Goal: Task Accomplishment & Management: Complete application form

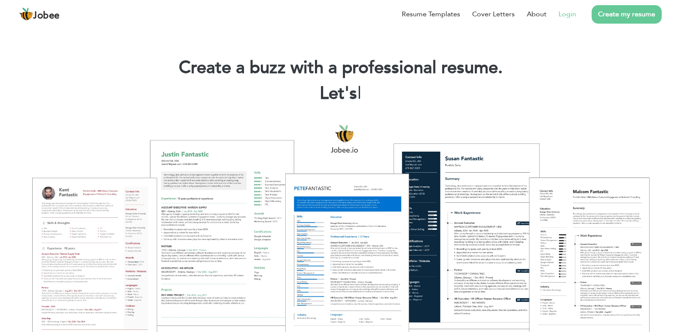
click at [565, 17] on link "Login" at bounding box center [568, 14] width 18 height 10
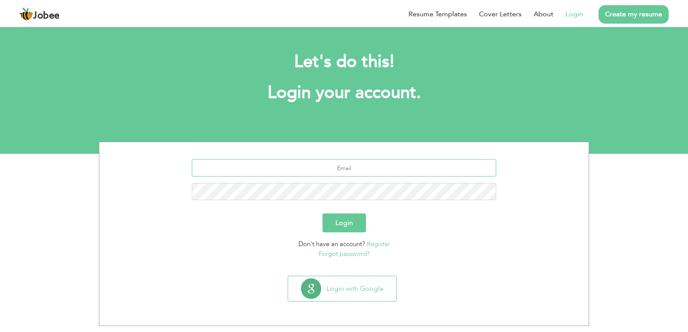
click at [379, 162] on input "text" at bounding box center [344, 168] width 305 height 17
type input "[EMAIL_ADDRESS][DOMAIN_NAME]"
click at [340, 226] on button "Login" at bounding box center [343, 223] width 43 height 19
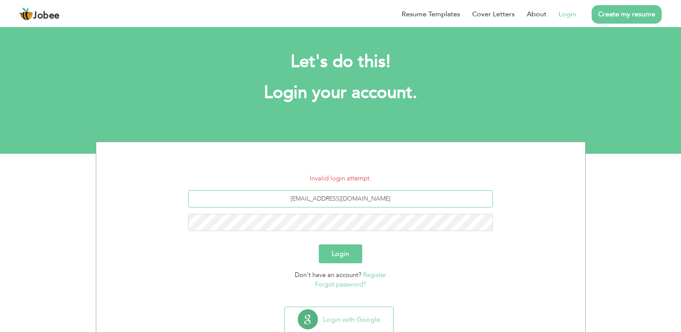
click at [389, 205] on input "gk9862698@gmail.com" at bounding box center [340, 198] width 305 height 17
type input "gk9862698@gmail.com"
click at [319, 245] on button "Login" at bounding box center [340, 254] width 43 height 19
click at [351, 284] on link "Forgot password?" at bounding box center [340, 284] width 51 height 9
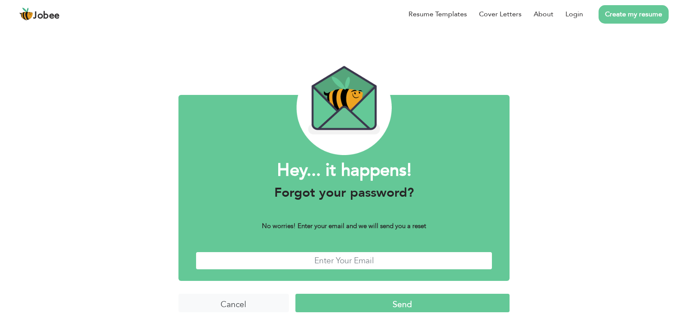
click at [345, 266] on input "text" at bounding box center [344, 261] width 297 height 18
type input "gk9862698@gmail.com"
click at [354, 305] on input "Send" at bounding box center [402, 303] width 214 height 18
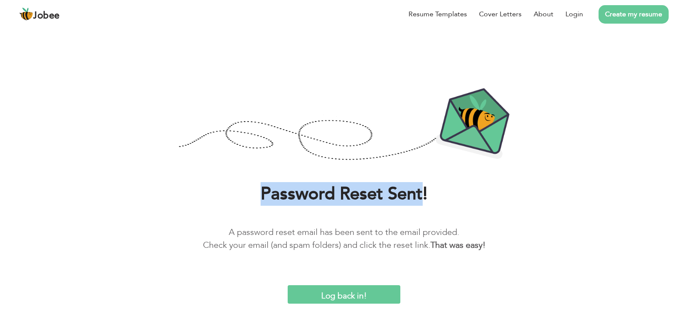
drag, startPoint x: 261, startPoint y: 190, endPoint x: 423, endPoint y: 200, distance: 162.0
click at [423, 200] on h1 "Password Reset Sent!" at bounding box center [344, 194] width 662 height 22
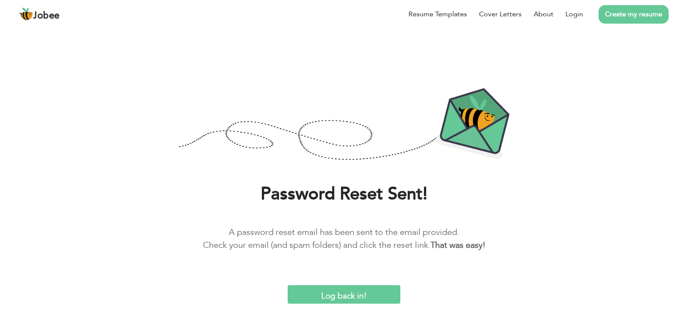
click at [320, 211] on div "Password Reset Sent! A password reset email has been sent to the email provided…" at bounding box center [343, 224] width 675 height 82
click at [356, 287] on input "Log back in!" at bounding box center [344, 294] width 113 height 18
click at [344, 301] on input "Log back in!" at bounding box center [344, 294] width 113 height 18
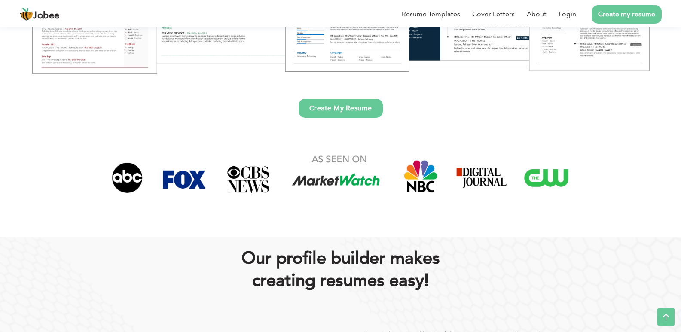
scroll to position [246, 0]
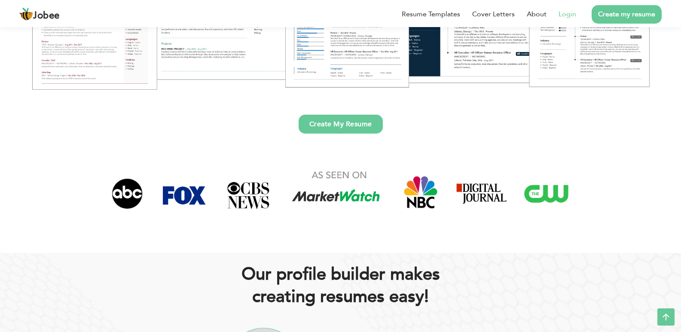
click at [570, 6] on li "Login" at bounding box center [562, 14] width 30 height 22
click at [570, 14] on link "Login" at bounding box center [568, 14] width 18 height 10
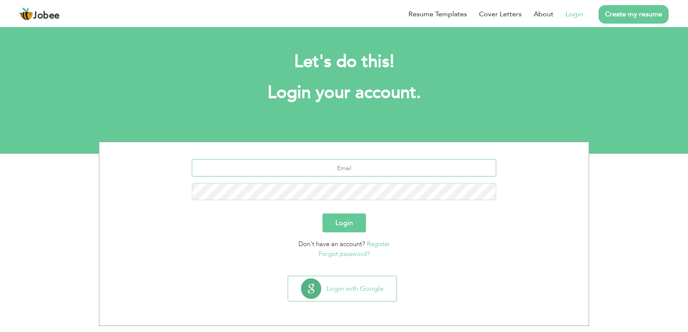
click at [352, 167] on input "text" at bounding box center [344, 168] width 305 height 17
type input "gk9862698@gmail.com"
click at [334, 217] on button "Login" at bounding box center [343, 223] width 43 height 19
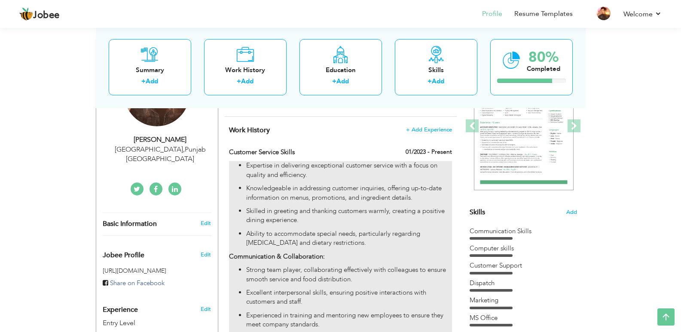
scroll to position [125, 0]
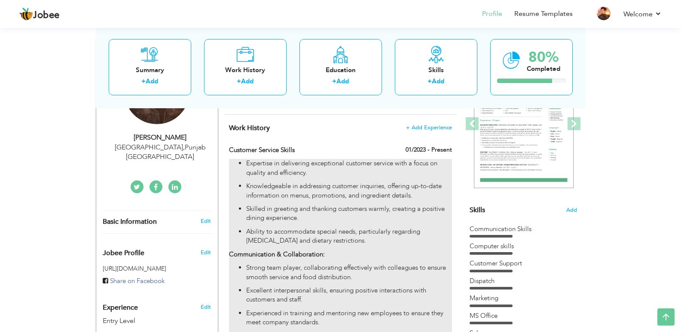
click at [398, 196] on p "Knowledgeable in addressing customer inquiries, offering up-to-date information…" at bounding box center [349, 191] width 206 height 18
type input "​​​​​​​Customer Service Skills"
type input "01/2023"
checkbox input "true"
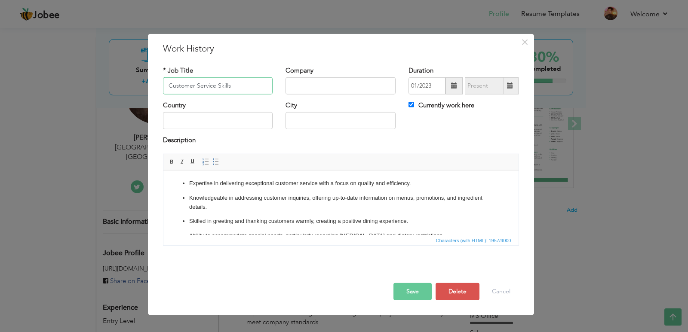
drag, startPoint x: 251, startPoint y: 87, endPoint x: 123, endPoint y: 89, distance: 127.7
click at [123, 89] on div "× Work History * Job Title ​​​​​​​Customer Service Skills Company Duration 01/2…" at bounding box center [344, 166] width 688 height 332
type input "Mega Arts"
paste input "Mega Arts"
type input "Mega Art"
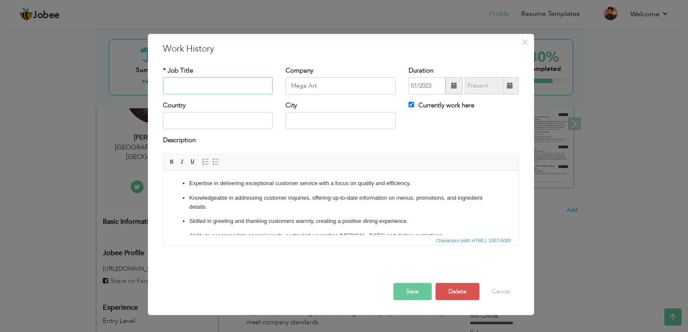
click at [233, 81] on input "text" at bounding box center [218, 85] width 110 height 17
click at [270, 192] on ul "Expertise in delivering exceptional customer service with a focus on quality an…" at bounding box center [341, 209] width 338 height 61
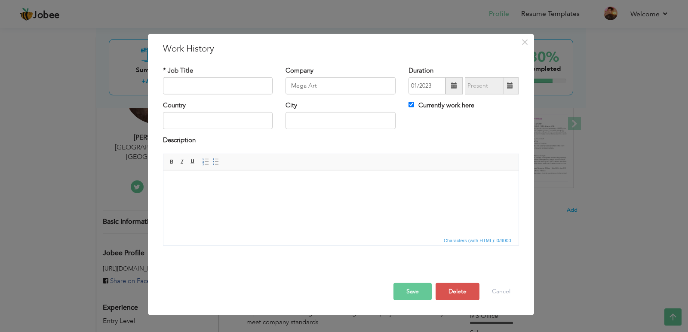
click at [229, 95] on div "* Job Title" at bounding box center [218, 83] width 123 height 35
click at [227, 89] on input "text" at bounding box center [218, 85] width 110 height 17
type input "Sales Man"
click at [225, 123] on input "text" at bounding box center [218, 120] width 110 height 17
type input "[GEOGRAPHIC_DATA]"
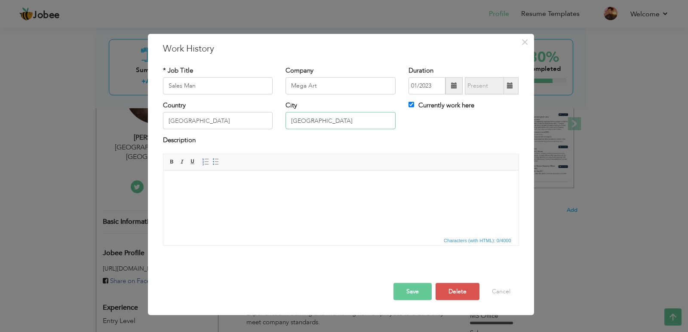
type input "[GEOGRAPHIC_DATA]"
click at [428, 104] on label "Currently work here" at bounding box center [441, 105] width 66 height 9
click at [414, 104] on input "Currently work here" at bounding box center [411, 105] width 6 height 6
click at [428, 104] on label "Currently work here" at bounding box center [441, 105] width 66 height 9
click at [414, 104] on input "Currently work here" at bounding box center [411, 105] width 6 height 6
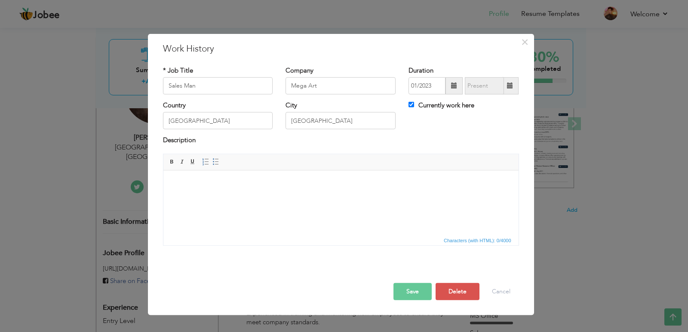
click at [449, 108] on label "Currently work here" at bounding box center [441, 105] width 66 height 9
click at [414, 107] on input "Currently work here" at bounding box center [411, 105] width 6 height 6
click at [455, 81] on span at bounding box center [453, 85] width 17 height 17
click at [393, 141] on div "Description" at bounding box center [341, 141] width 356 height 11
click at [444, 108] on label "Currently work here" at bounding box center [441, 105] width 66 height 9
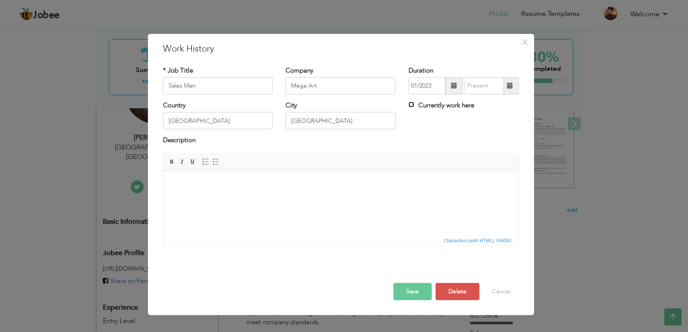
click at [414, 107] on input "Currently work here" at bounding box center [411, 105] width 6 height 6
checkbox input "true"
click at [430, 84] on input "01/2023" at bounding box center [426, 85] width 37 height 17
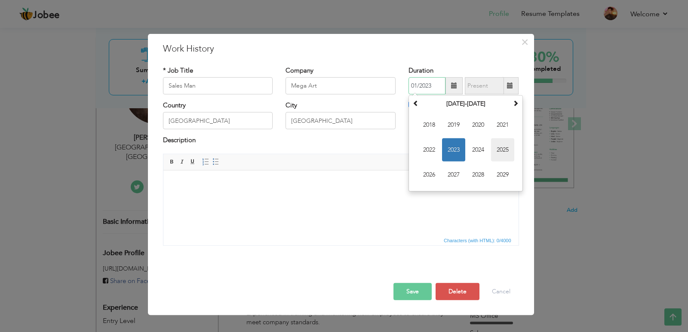
click at [499, 151] on span "2025" at bounding box center [502, 149] width 23 height 23
click at [432, 147] on span "May" at bounding box center [428, 149] width 23 height 23
click at [428, 83] on input "05/2025" at bounding box center [426, 85] width 37 height 17
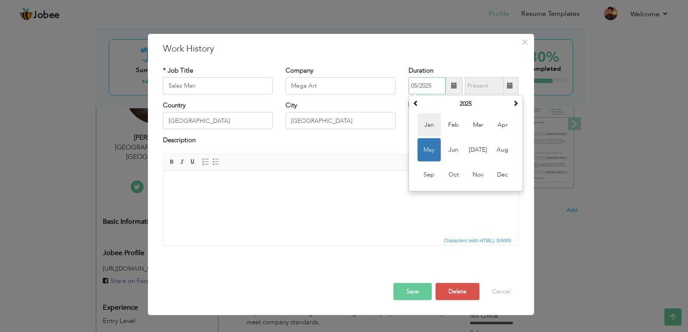
click at [433, 125] on span "Jan" at bounding box center [428, 125] width 23 height 23
type input "01/2025"
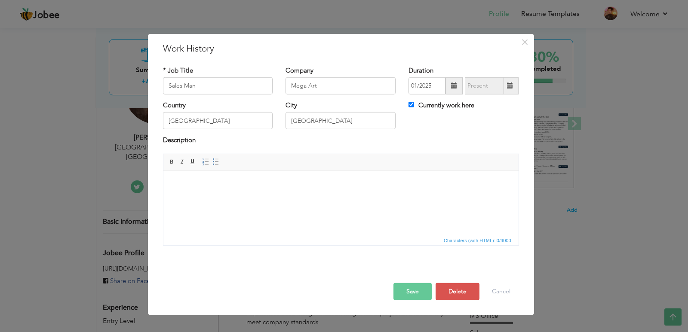
click at [417, 290] on button "Save" at bounding box center [412, 291] width 38 height 17
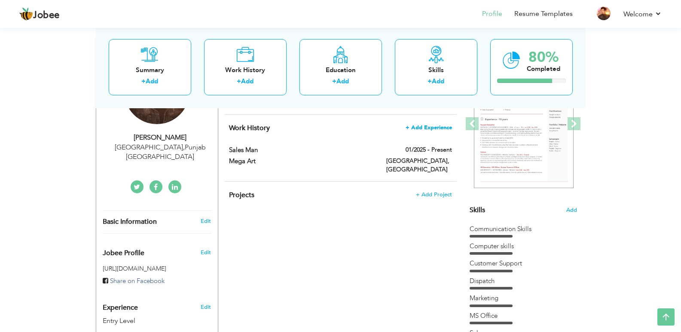
click at [441, 126] on span "+ Add Experience" at bounding box center [429, 128] width 46 height 6
checkbox input "false"
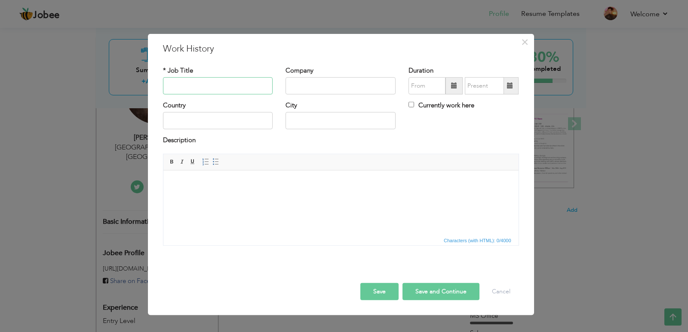
click at [230, 80] on input "text" at bounding box center [218, 85] width 110 height 17
type input "Sales Man"
type input "Aleeto"
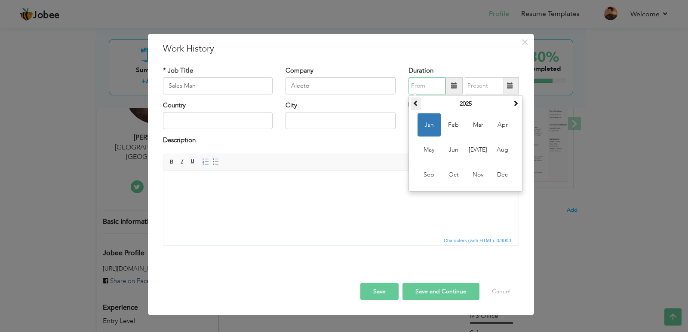
click at [416, 100] on span at bounding box center [416, 103] width 6 height 6
click at [418, 106] on span at bounding box center [416, 103] width 6 height 6
click at [426, 141] on span "May" at bounding box center [428, 149] width 23 height 23
type input "05/2023"
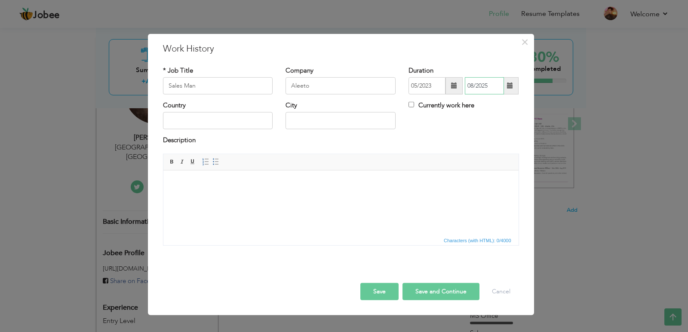
click at [503, 86] on input "08/2025" at bounding box center [484, 85] width 39 height 17
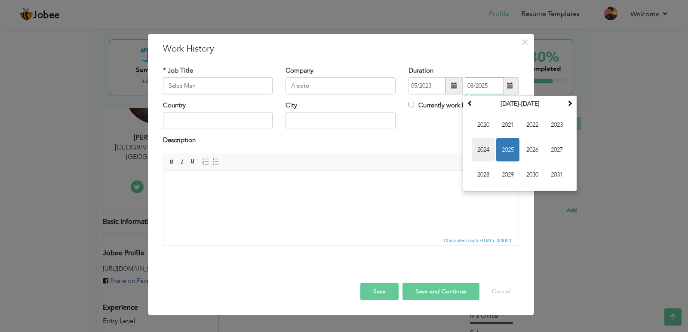
click at [478, 147] on span "2024" at bounding box center [483, 149] width 23 height 23
click at [513, 126] on span "Feb" at bounding box center [507, 125] width 23 height 23
type input "02/2024"
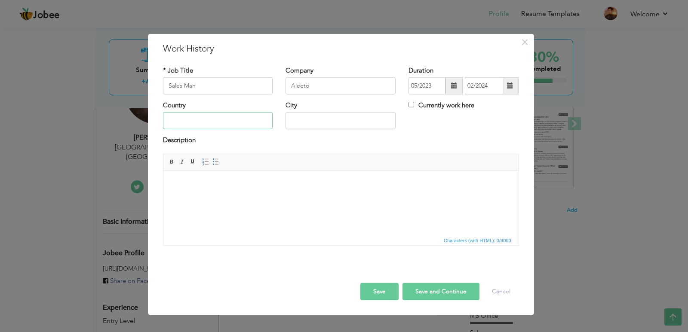
click at [260, 118] on input "text" at bounding box center [218, 120] width 110 height 17
type input "[GEOGRAPHIC_DATA]"
click at [379, 289] on button "Save" at bounding box center [379, 291] width 38 height 17
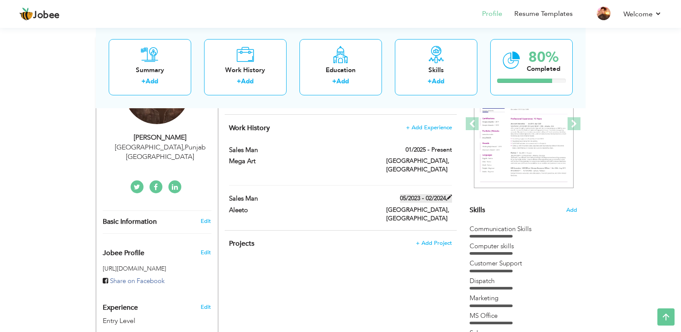
click at [448, 195] on span at bounding box center [449, 198] width 6 height 6
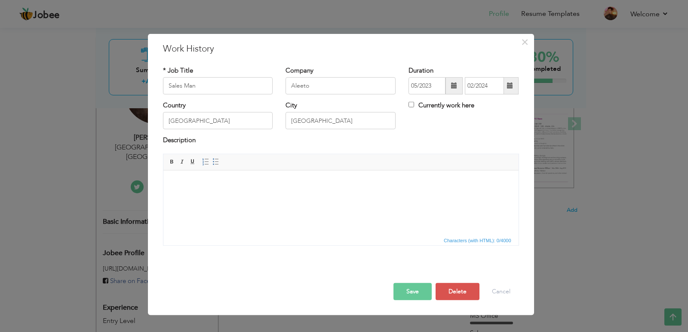
click at [507, 89] on span at bounding box center [510, 86] width 6 height 6
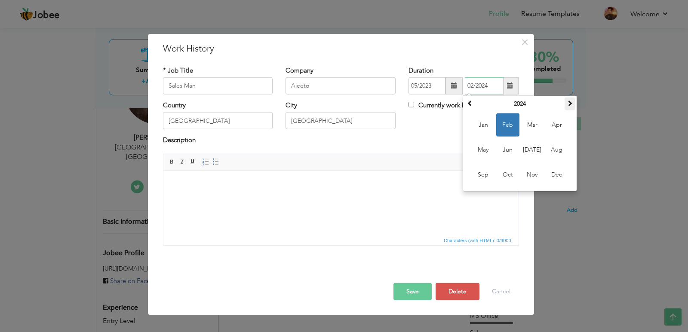
click at [572, 102] on span at bounding box center [570, 103] width 6 height 6
click at [507, 173] on span "Oct" at bounding box center [507, 174] width 23 height 23
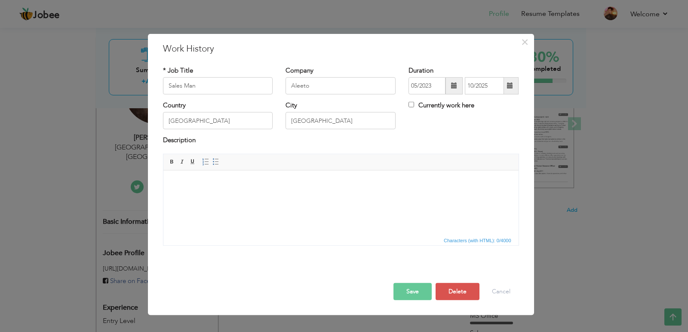
click at [415, 294] on button "Save" at bounding box center [412, 291] width 38 height 17
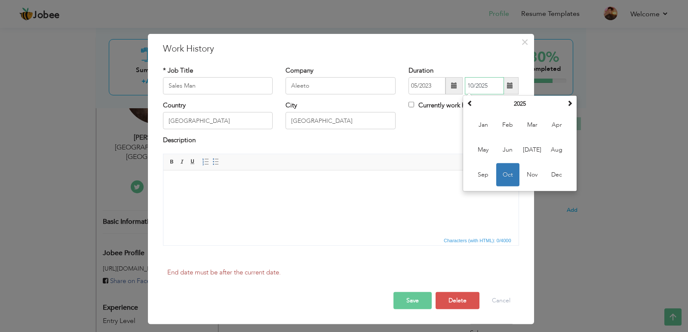
click at [514, 173] on span "Oct" at bounding box center [507, 174] width 23 height 23
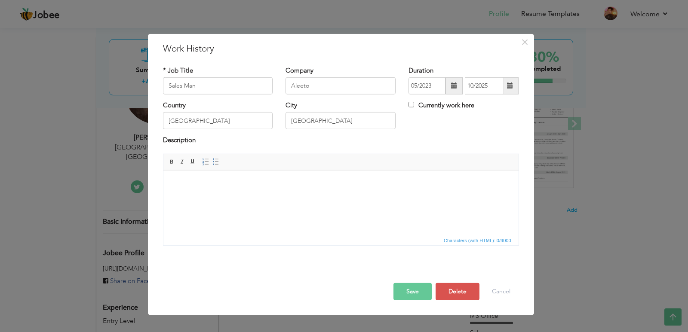
click at [412, 298] on button "Save" at bounding box center [412, 291] width 38 height 17
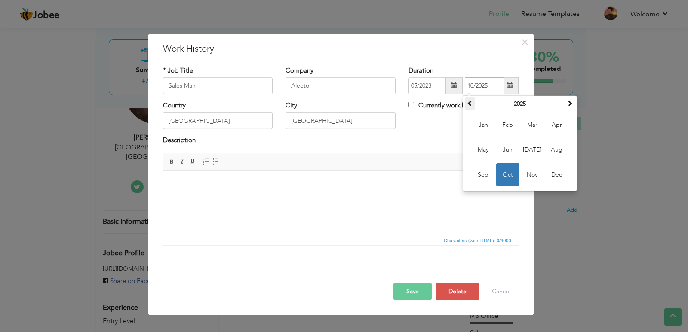
click at [471, 107] on th at bounding box center [470, 104] width 10 height 13
click at [508, 172] on span "Oct" at bounding box center [507, 174] width 23 height 23
type input "10/2024"
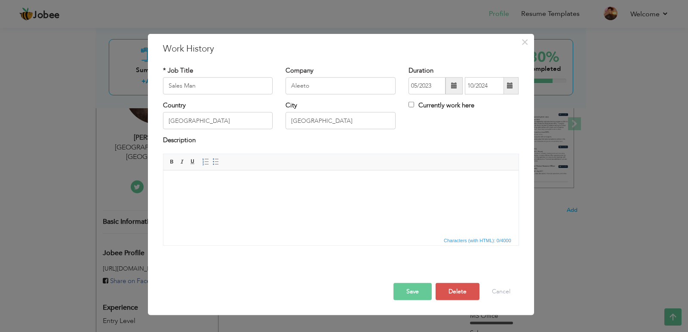
click at [419, 286] on button "Save" at bounding box center [412, 291] width 38 height 17
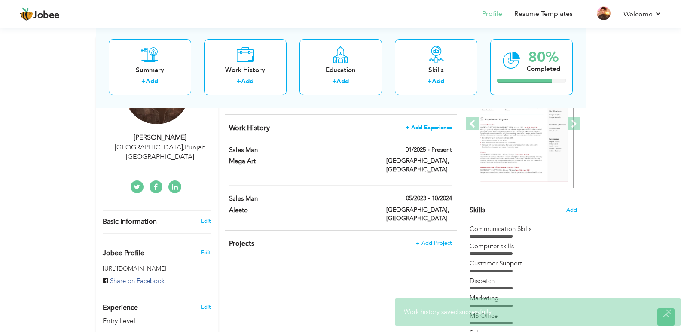
click at [431, 129] on span "+ Add Experience" at bounding box center [429, 128] width 46 height 6
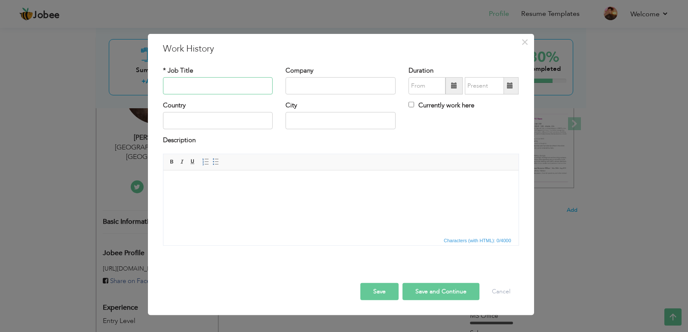
click at [189, 83] on input "text" at bounding box center [218, 85] width 110 height 17
type input "Sale's Man"
type input "Popnosh"
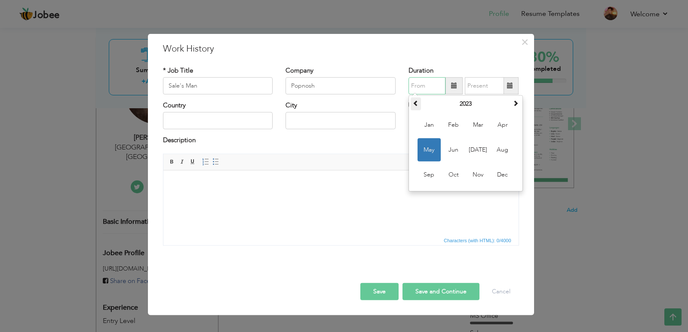
click at [414, 104] on span at bounding box center [416, 103] width 6 height 6
click at [426, 129] on span "Jan" at bounding box center [428, 125] width 23 height 23
type input "01/2022"
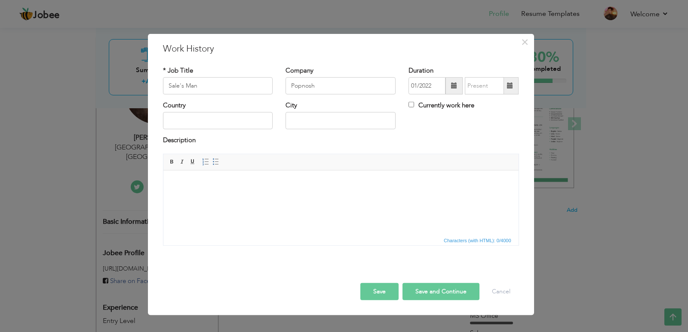
click at [514, 89] on span at bounding box center [510, 85] width 17 height 17
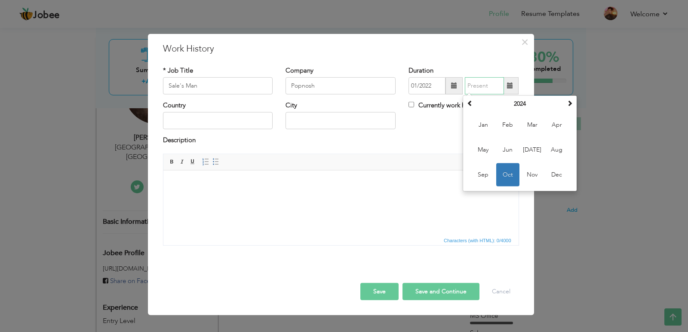
click at [512, 178] on span "Oct" at bounding box center [507, 174] width 23 height 23
type input "10/2024"
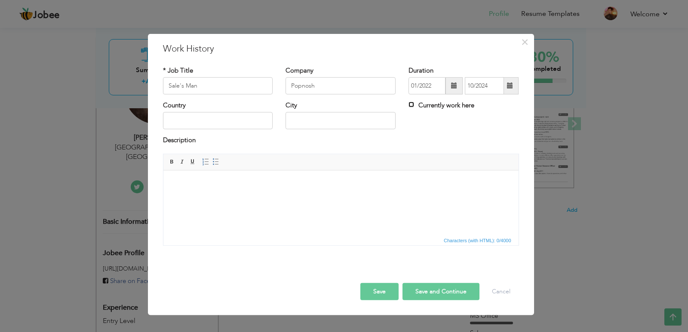
click at [413, 106] on input "Currently work here" at bounding box center [411, 105] width 6 height 6
checkbox input "true"
click at [413, 106] on input "Currently work here" at bounding box center [411, 105] width 6 height 6
checkbox input "false"
click at [449, 83] on span at bounding box center [453, 85] width 17 height 17
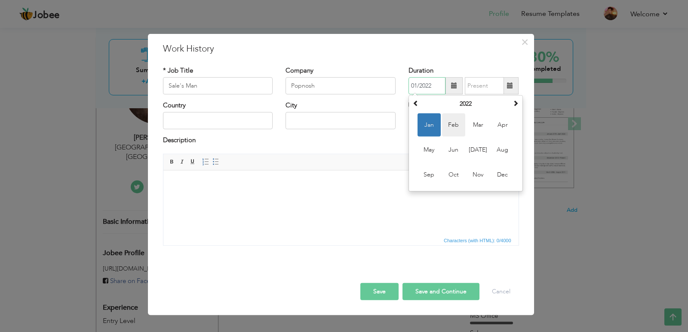
click at [458, 116] on span "Feb" at bounding box center [453, 125] width 23 height 23
type input "02/2022"
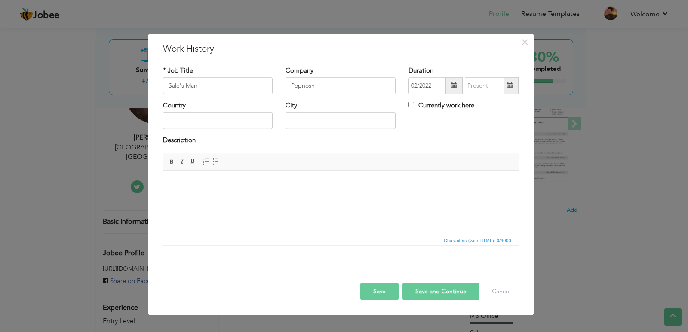
click at [515, 86] on span at bounding box center [510, 85] width 17 height 17
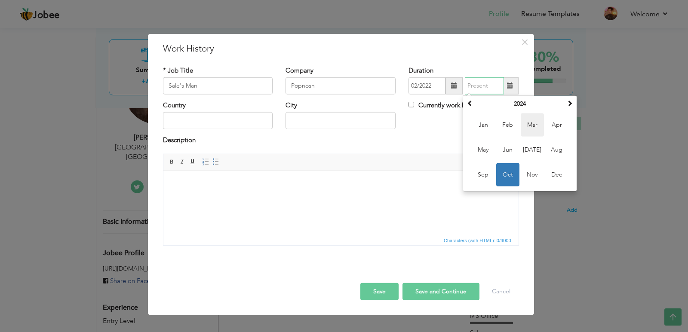
click at [526, 125] on span "Mar" at bounding box center [532, 125] width 23 height 23
type input "03/2024"
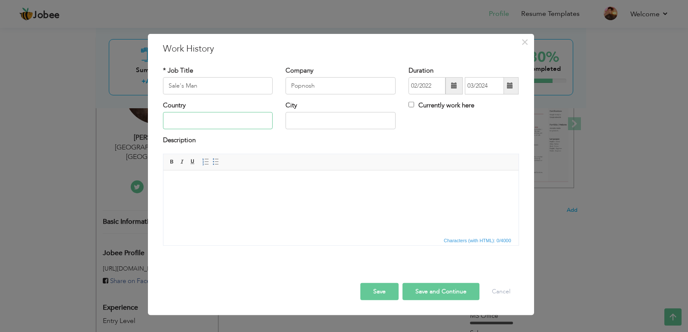
click at [239, 118] on input "text" at bounding box center [218, 120] width 110 height 17
type input "[GEOGRAPHIC_DATA]"
click at [378, 296] on button "Save" at bounding box center [379, 291] width 38 height 17
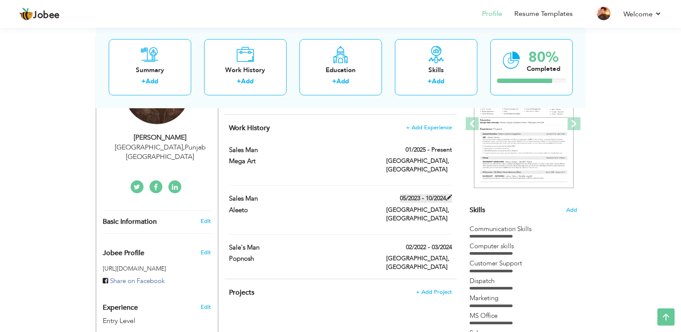
click at [443, 194] on label "05/2023 - 10/2024" at bounding box center [426, 198] width 52 height 9
type input "Sales Man"
type input "Aleeto"
type input "05/2023"
type input "10/2024"
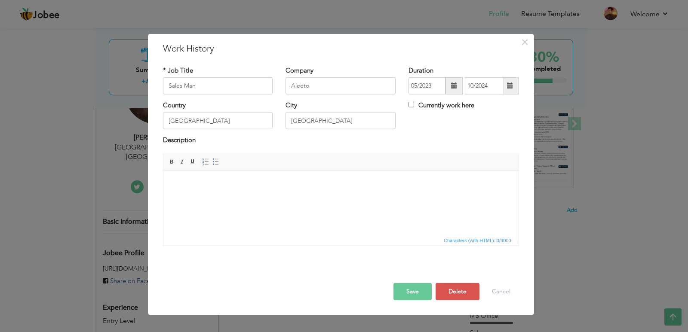
click at [459, 77] on span at bounding box center [453, 85] width 17 height 17
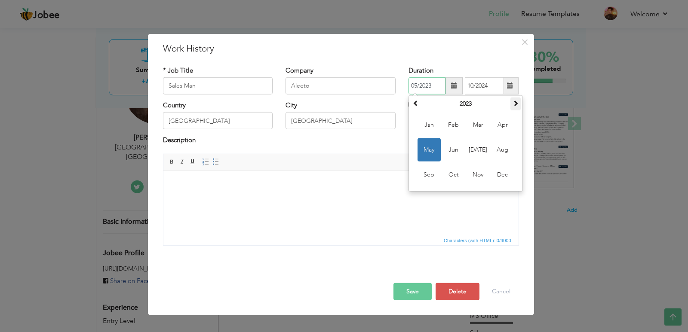
click at [518, 101] on span at bounding box center [516, 103] width 6 height 6
click at [439, 152] on span "May" at bounding box center [428, 149] width 23 height 23
type input "05/2024"
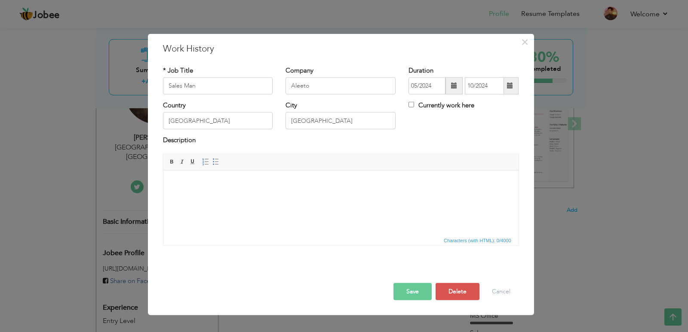
click at [514, 82] on span at bounding box center [510, 85] width 17 height 17
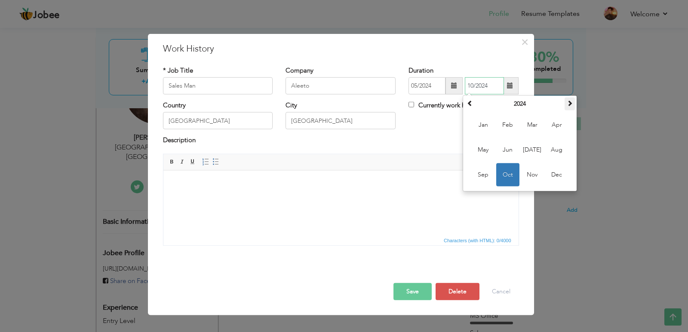
click at [570, 100] on span at bounding box center [570, 103] width 6 height 6
click at [508, 128] on span "Feb" at bounding box center [507, 125] width 23 height 23
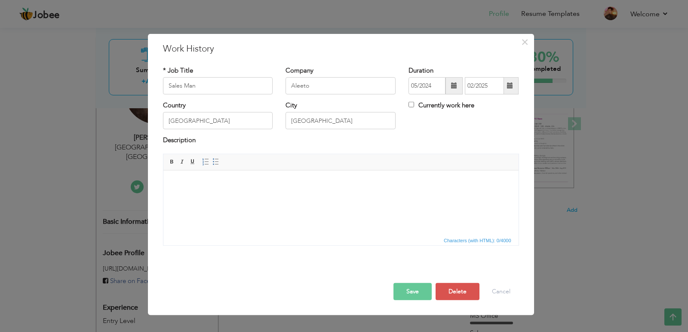
click at [506, 83] on span at bounding box center [510, 85] width 17 height 17
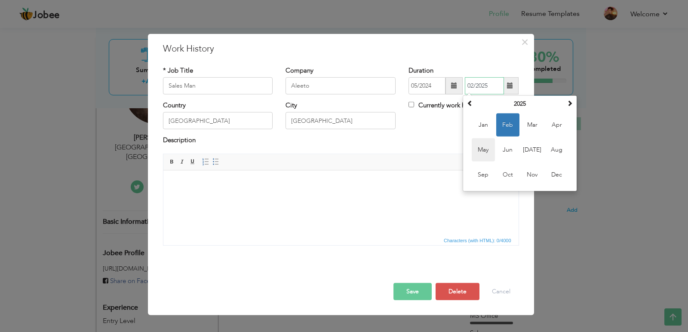
click at [486, 153] on span "May" at bounding box center [483, 149] width 23 height 23
type input "05/2025"
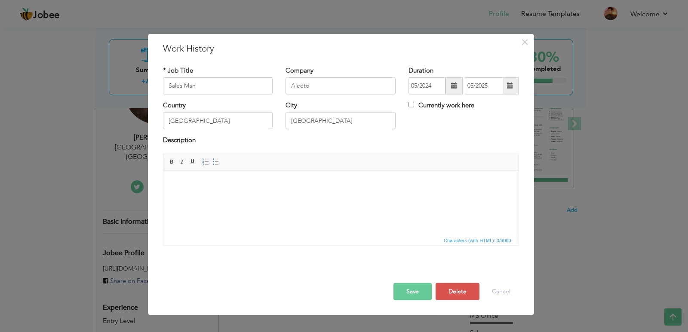
click at [411, 287] on button "Save" at bounding box center [412, 291] width 38 height 17
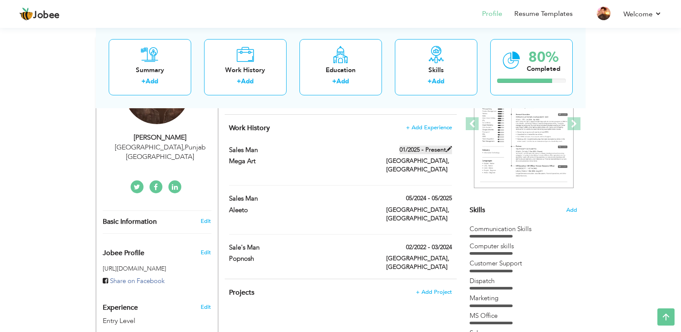
click at [448, 149] on span at bounding box center [449, 149] width 6 height 6
type input "Mega Art"
type input "01/2025"
checkbox input "true"
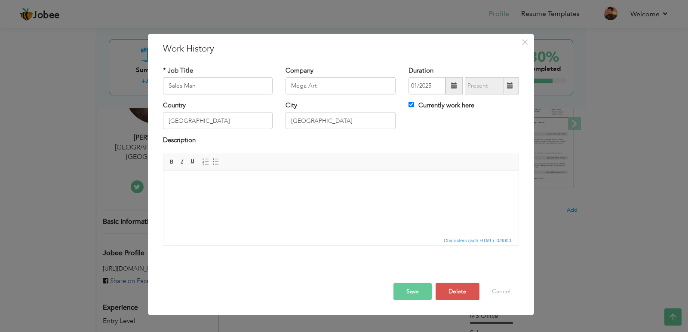
click at [456, 85] on span at bounding box center [454, 86] width 6 height 6
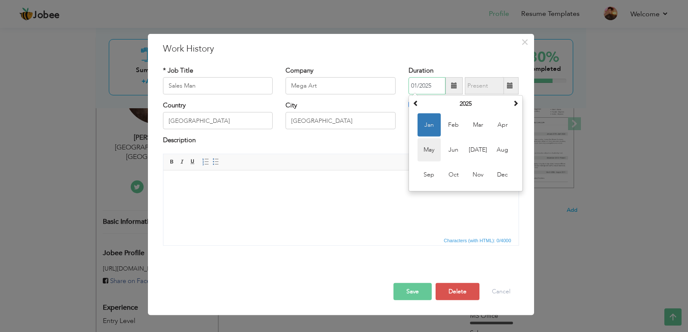
click at [434, 153] on span "May" at bounding box center [428, 149] width 23 height 23
type input "05/2025"
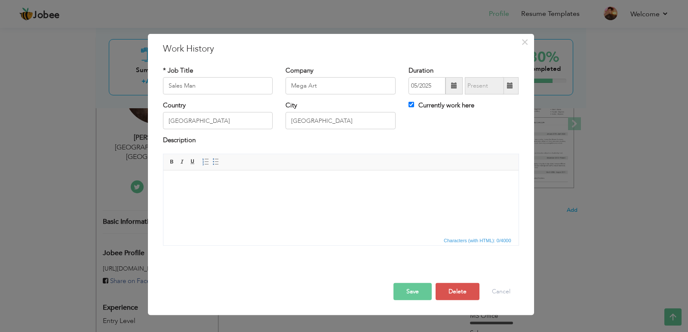
click at [406, 289] on button "Save" at bounding box center [412, 291] width 38 height 17
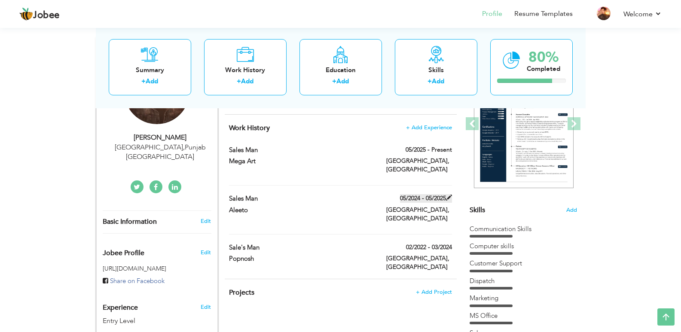
click at [421, 194] on label "05/2024 - 05/2025" at bounding box center [426, 198] width 52 height 9
type input "Aleeto"
type input "05/2024"
type input "05/2025"
checkbox input "false"
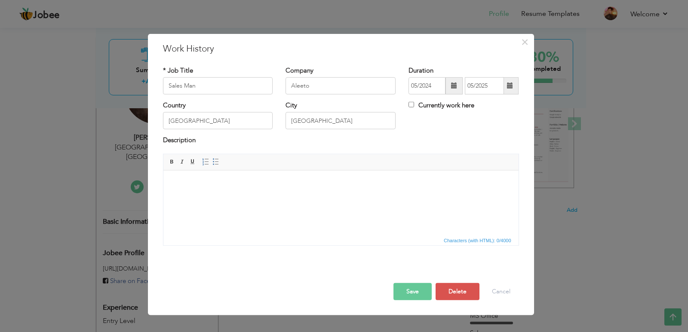
click at [457, 90] on span at bounding box center [453, 85] width 17 height 17
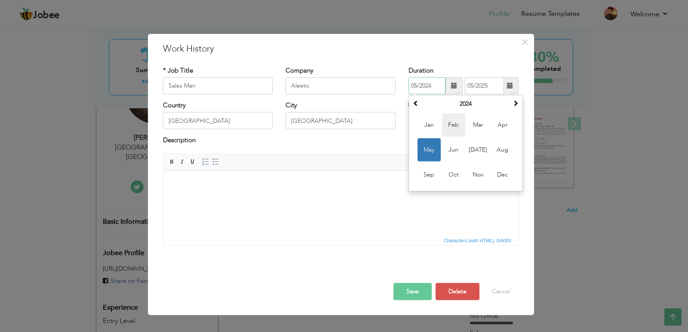
click at [448, 126] on span "Feb" at bounding box center [453, 125] width 23 height 23
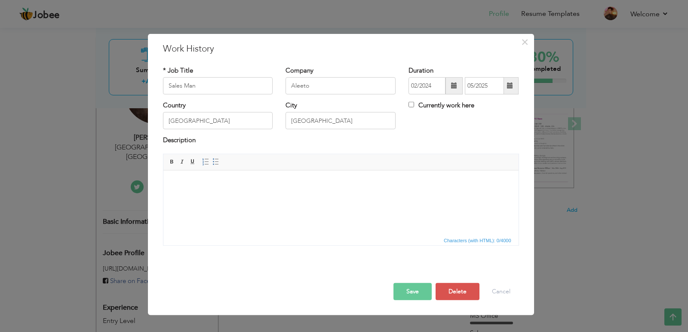
click at [446, 85] on span at bounding box center [453, 85] width 17 height 17
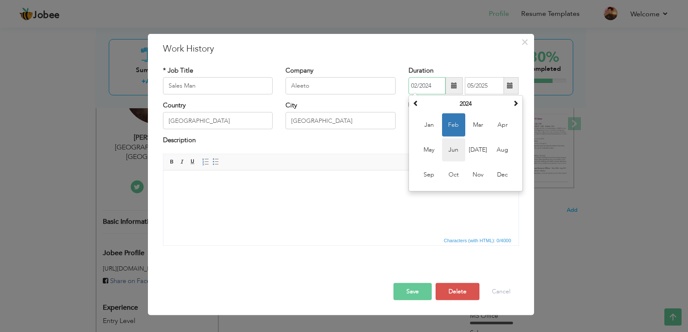
click at [459, 146] on span "Jun" at bounding box center [453, 149] width 23 height 23
type input "06/2024"
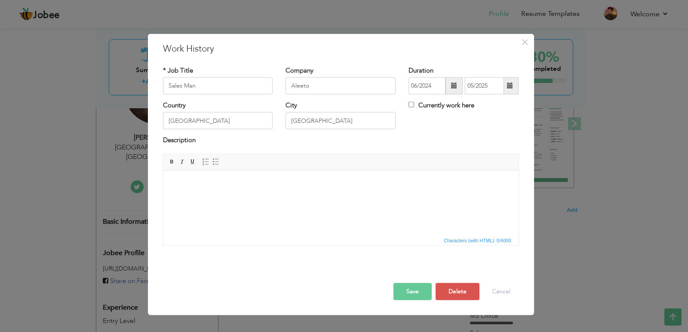
click at [414, 292] on button "Save" at bounding box center [412, 291] width 38 height 17
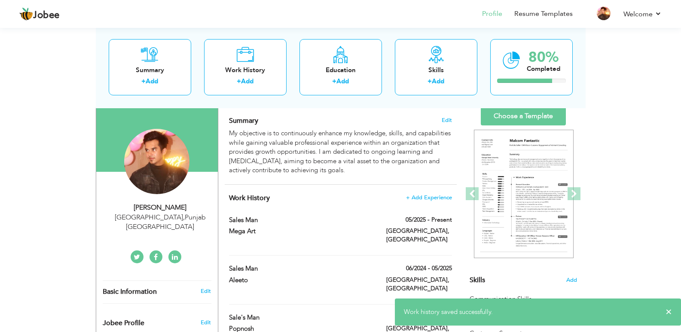
scroll to position [0, 0]
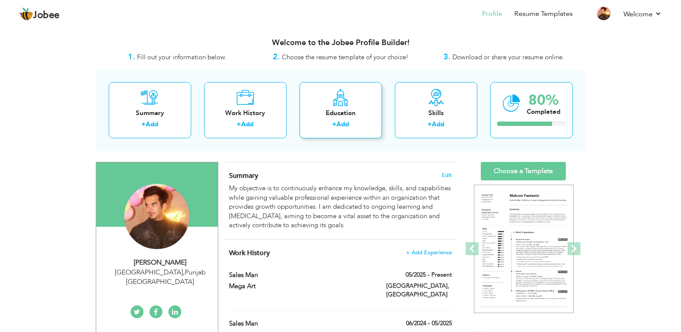
click at [341, 108] on div "Education + Add" at bounding box center [341, 110] width 83 height 56
radio input "true"
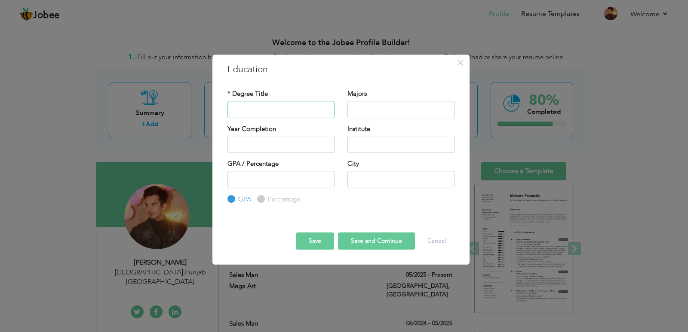
click at [298, 108] on input "text" at bounding box center [280, 109] width 107 height 17
type input "Matric"
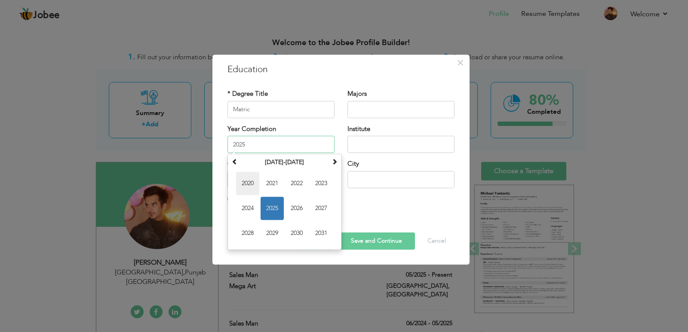
click at [253, 180] on span "2020" at bounding box center [247, 183] width 23 height 23
type input "2020"
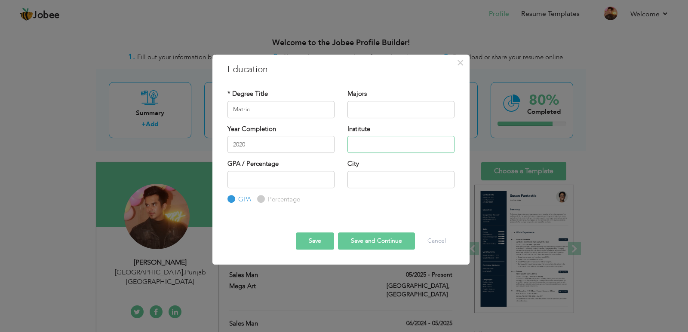
click at [360, 140] on input "text" at bounding box center [400, 144] width 107 height 17
click at [363, 177] on input "text" at bounding box center [400, 179] width 107 height 17
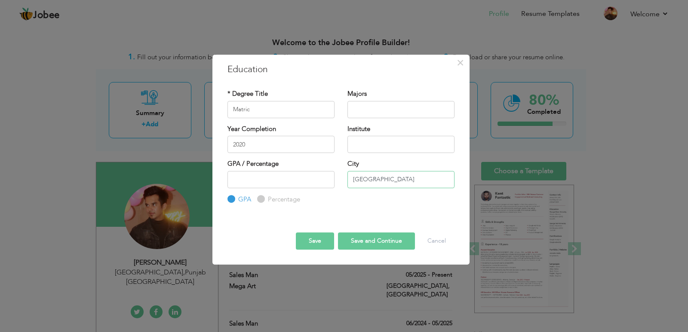
type input "[GEOGRAPHIC_DATA]"
click at [313, 251] on div "Save Save and Continue Delete Cancel" at bounding box center [341, 233] width 240 height 45
click at [314, 243] on button "Save" at bounding box center [315, 241] width 38 height 17
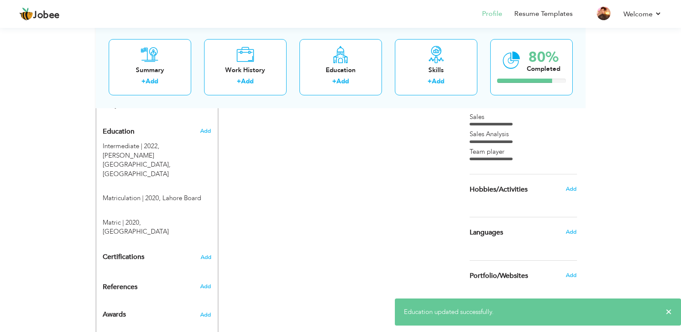
scroll to position [344, 0]
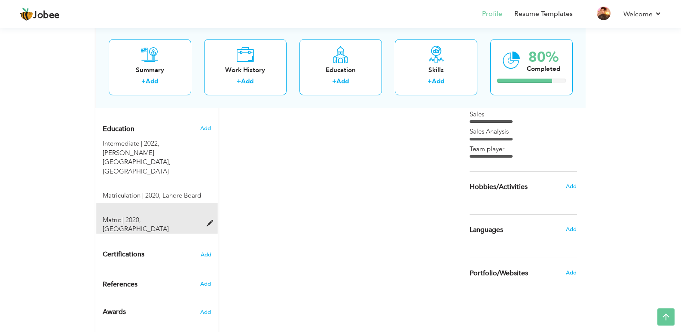
click at [213, 221] on span at bounding box center [212, 224] width 11 height 6
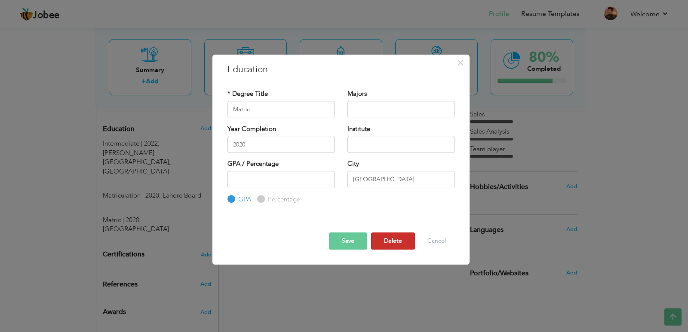
click at [382, 239] on button "Delete" at bounding box center [393, 241] width 44 height 17
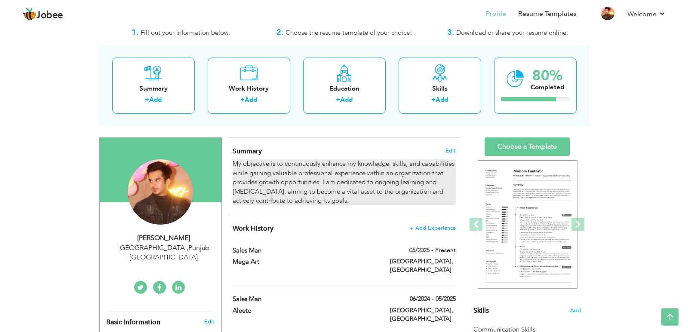
scroll to position [12, 0]
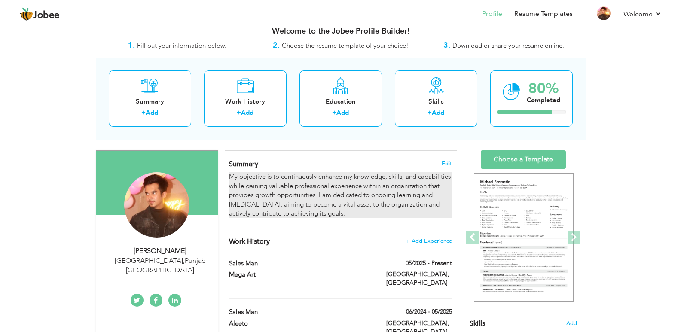
click at [317, 202] on div "My objective is to continuously enhance my knowledge, skills, and capabilities …" at bounding box center [340, 195] width 223 height 46
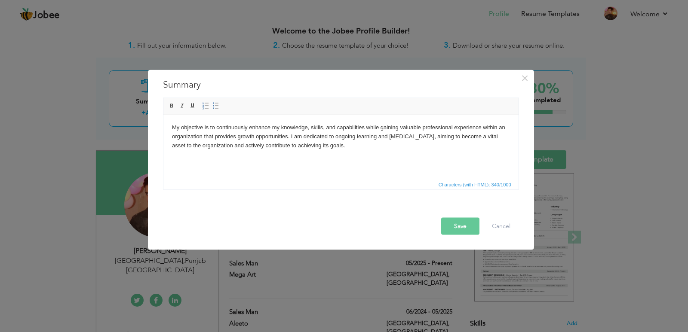
click at [327, 146] on body "My objective is to continuously enhance my knowledge, skills, and capabilities …" at bounding box center [341, 136] width 338 height 27
copy body "My objective is to continuously enhance my knowledge, skills, and capabilities …"
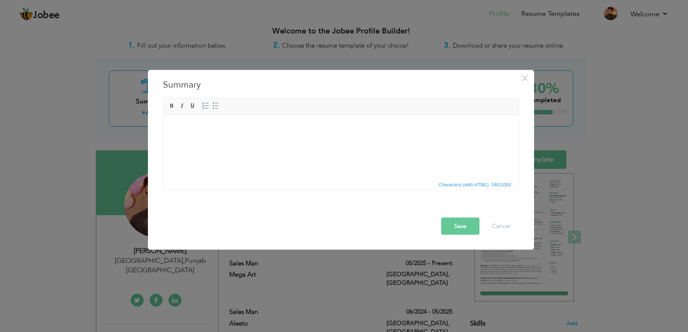
scroll to position [0, 0]
click at [188, 138] on span "Paste" at bounding box center [210, 133] width 45 height 10
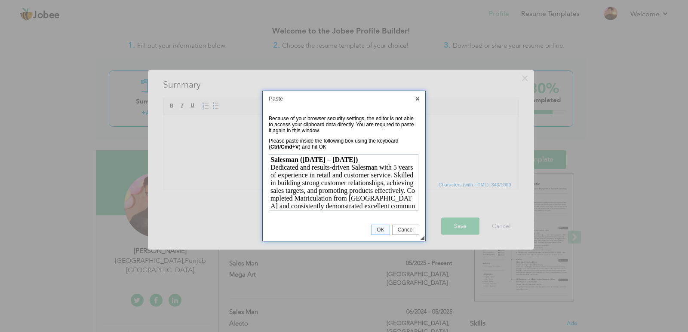
scroll to position [22, 0]
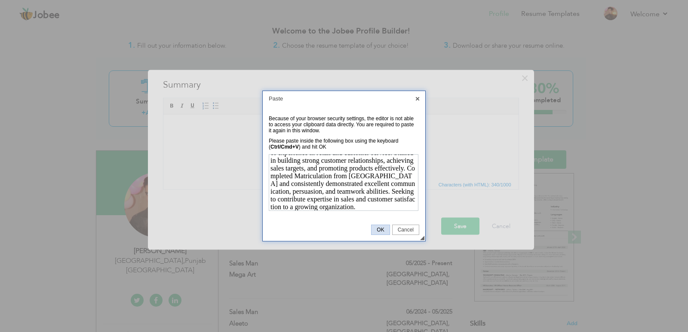
click at [386, 227] on span "OK" at bounding box center [380, 230] width 18 height 6
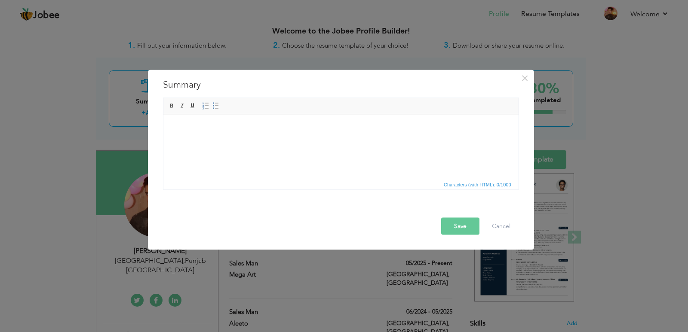
click at [221, 125] on body at bounding box center [341, 127] width 338 height 9
drag, startPoint x: 221, startPoint y: 125, endPoint x: 198, endPoint y: 124, distance: 23.2
click at [198, 124] on body at bounding box center [341, 127] width 338 height 9
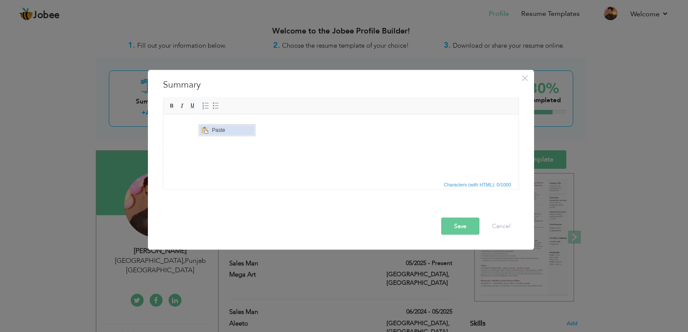
click at [213, 133] on span "Paste" at bounding box center [231, 130] width 45 height 10
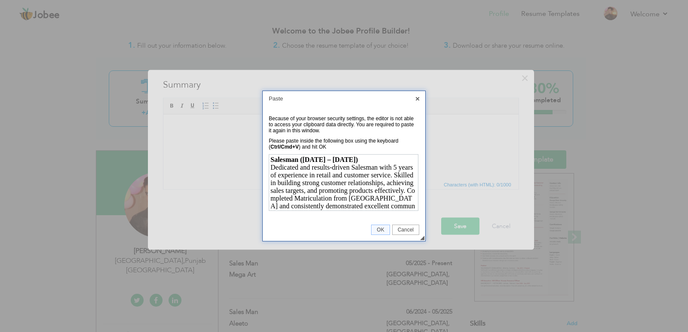
scroll to position [22, 0]
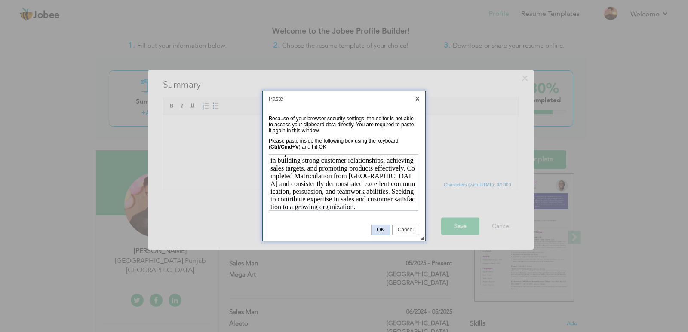
click at [379, 229] on span "OK" at bounding box center [380, 230] width 18 height 6
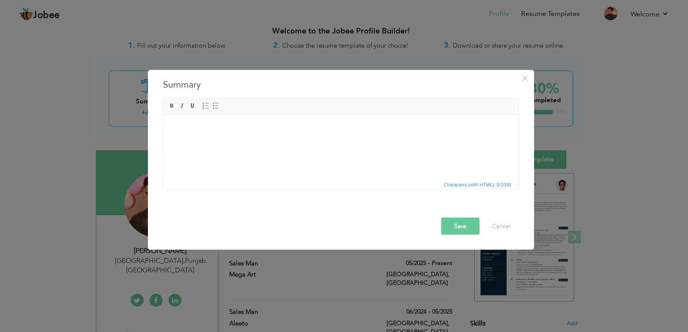
drag, startPoint x: 197, startPoint y: 139, endPoint x: 179, endPoint y: 128, distance: 21.8
click at [179, 128] on body at bounding box center [341, 127] width 338 height 9
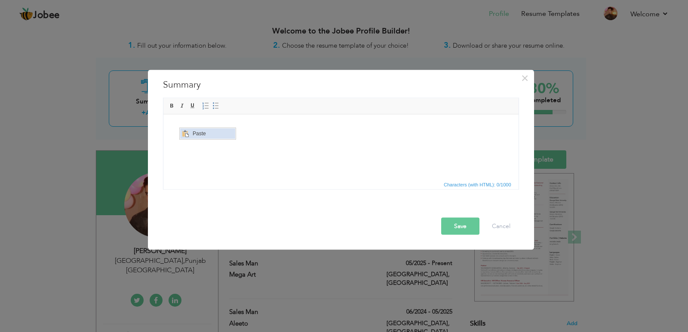
click at [189, 132] on span "Context Menu Options" at bounding box center [185, 134] width 10 height 10
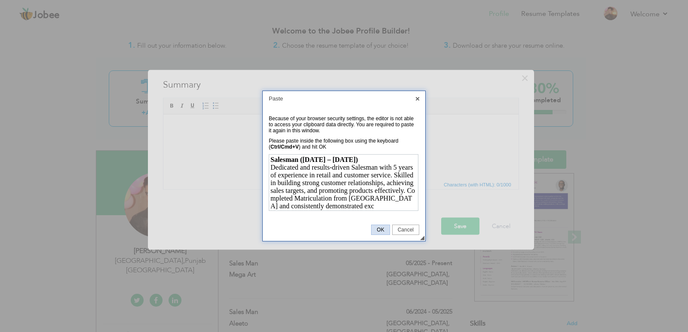
click at [376, 232] on span "OK" at bounding box center [380, 230] width 18 height 6
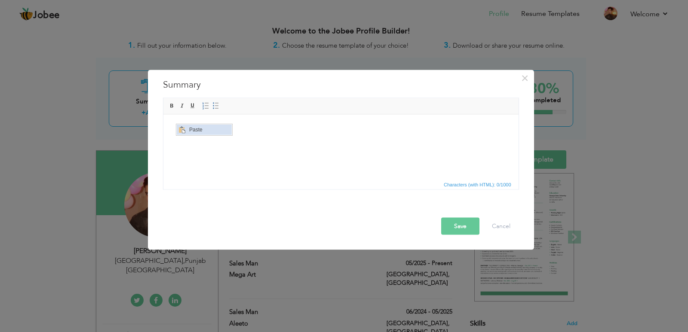
click at [194, 131] on span "Paste" at bounding box center [209, 130] width 45 height 10
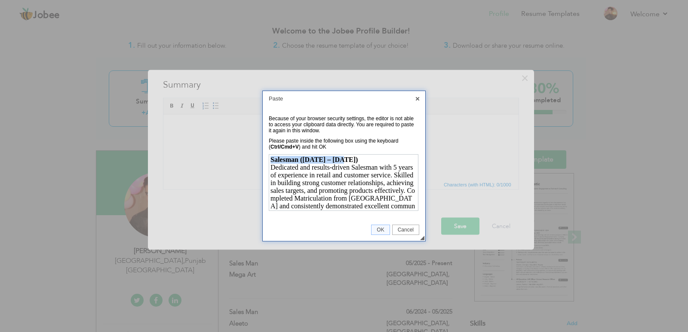
drag, startPoint x: 353, startPoint y: 158, endPoint x: 393, endPoint y: 285, distance: 133.0
click html "Salesman (2020 – 2025) Dedicated and results-driven Salesman with 5 years of ex…"
click at [380, 229] on span "OK" at bounding box center [380, 230] width 18 height 6
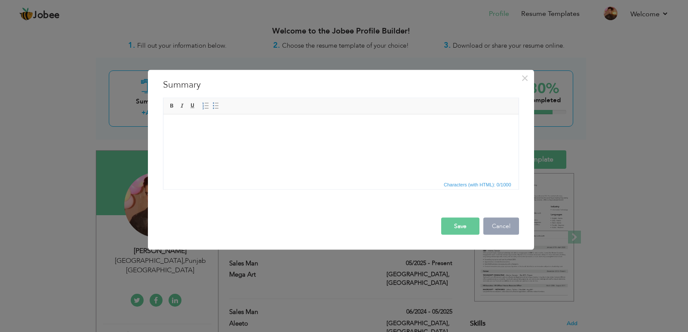
click at [497, 224] on button "Cancel" at bounding box center [501, 226] width 36 height 17
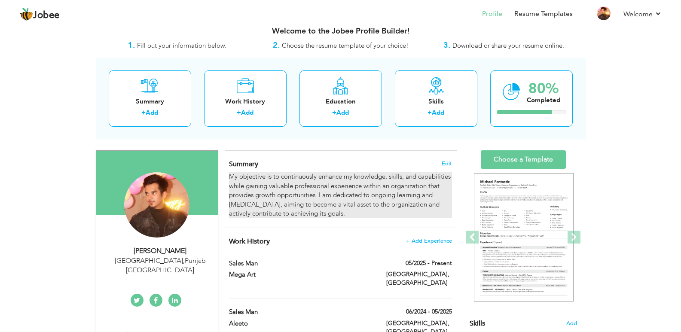
click at [436, 182] on div "My objective is to continuously enhance my knowledge, skills, and capabilities …" at bounding box center [340, 195] width 223 height 46
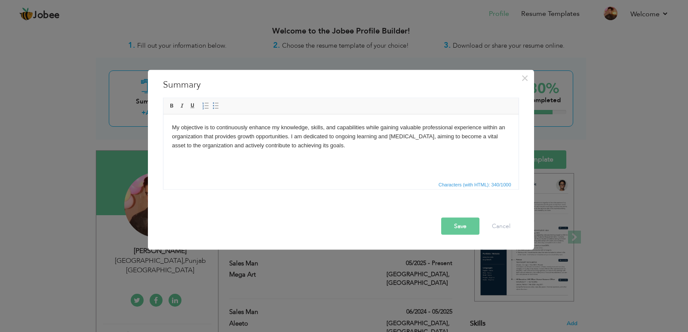
click at [325, 150] on html "My objective is to continuously enhance my knowledge, skills, and capabilities …" at bounding box center [340, 136] width 355 height 44
drag, startPoint x: 364, startPoint y: 148, endPoint x: 162, endPoint y: 123, distance: 204.1
click at [163, 123] on html "My objective is to continuously enhance my knowledge, skills, and capabilities …" at bounding box center [340, 136] width 355 height 44
click at [234, 162] on span "Paste" at bounding box center [239, 165] width 45 height 10
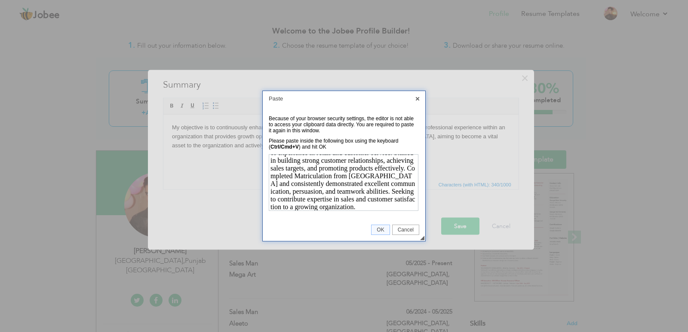
scroll to position [37, 0]
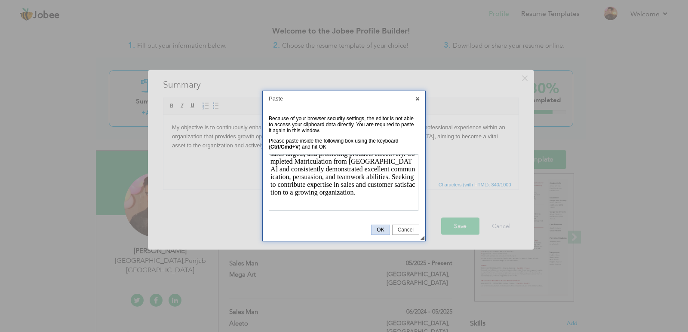
click at [378, 227] on span "OK" at bounding box center [380, 230] width 18 height 6
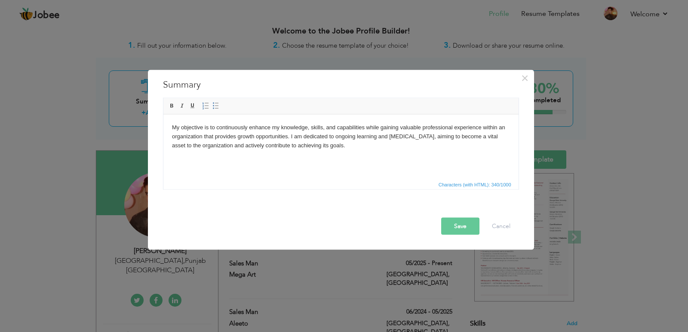
scroll to position [0, 0]
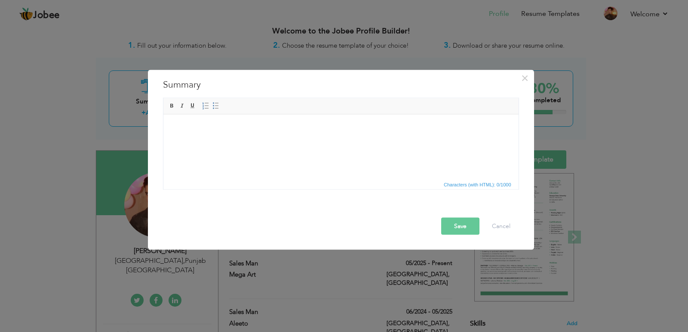
click at [318, 141] on html at bounding box center [340, 127] width 355 height 26
drag, startPoint x: 200, startPoint y: 141, endPoint x: 169, endPoint y: 126, distance: 34.0
click at [169, 126] on html at bounding box center [340, 127] width 355 height 26
drag, startPoint x: 195, startPoint y: 118, endPoint x: 181, endPoint y: 127, distance: 17.2
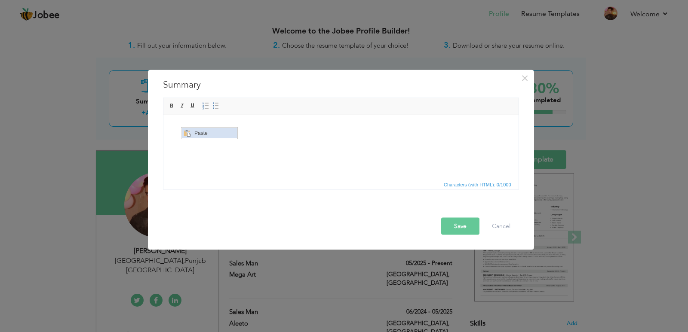
click at [196, 136] on span "Paste" at bounding box center [214, 133] width 45 height 10
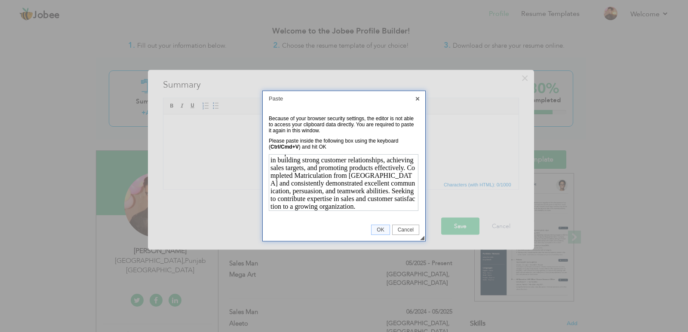
scroll to position [15, 0]
click at [378, 227] on span "OK" at bounding box center [380, 230] width 18 height 6
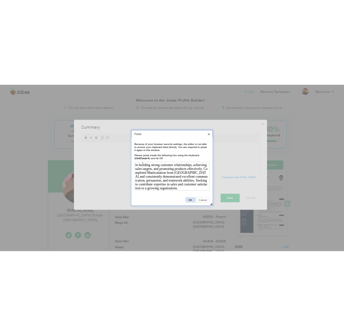
scroll to position [0, 0]
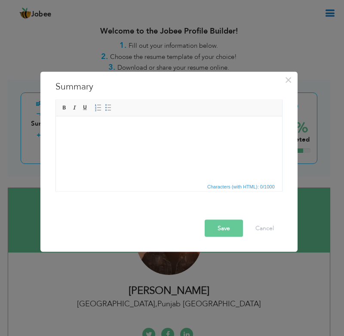
click at [151, 138] on html at bounding box center [168, 129] width 226 height 26
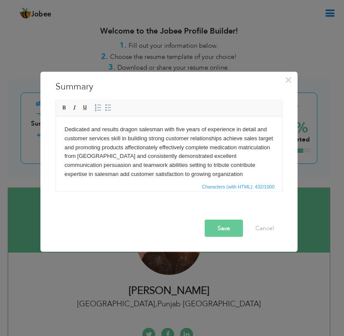
click at [157, 177] on body "Dedicated and results dragon salesman with five years of experience in detail a…" at bounding box center [168, 152] width 209 height 54
drag, startPoint x: 157, startPoint y: 177, endPoint x: 221, endPoint y: 118, distance: 86.4
click at [221, 118] on html "Dedicated and results dragon salesman with five years of experience in detail a…" at bounding box center [168, 151] width 226 height 71
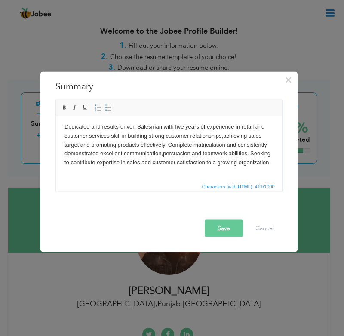
scroll to position [6, 0]
click at [224, 224] on button "Save" at bounding box center [224, 227] width 38 height 17
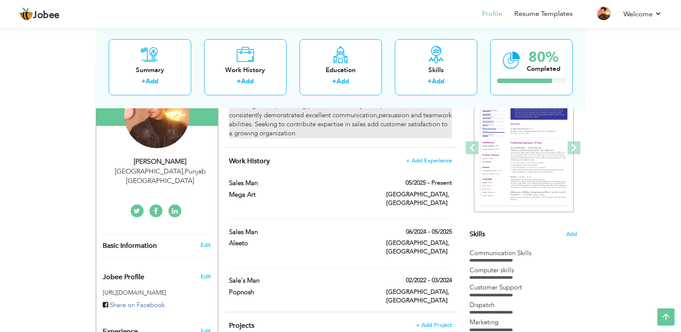
scroll to position [100, 0]
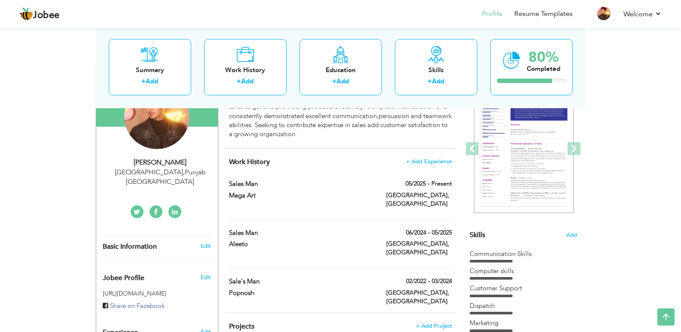
click at [479, 220] on section "‹ › Previous Next" at bounding box center [523, 155] width 107 height 150
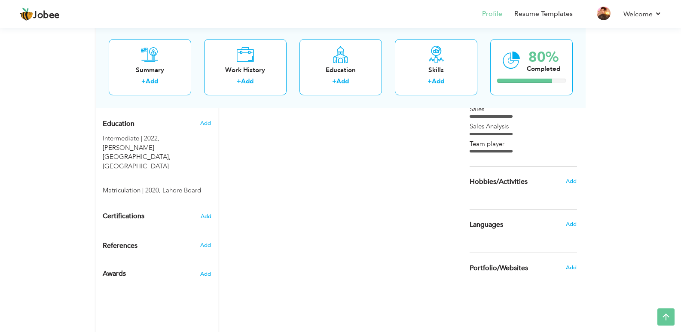
scroll to position [287, 0]
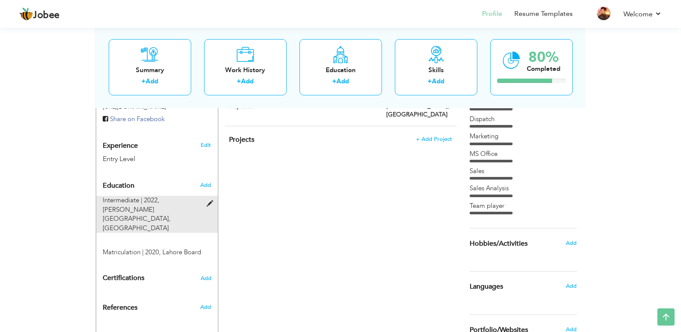
click at [209, 196] on div at bounding box center [213, 199] width 10 height 6
type input "Intermediate"
type input "2022"
type input "allama iqbal open university"
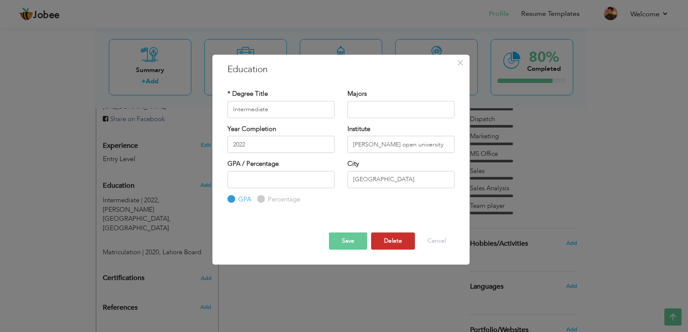
click at [385, 242] on button "Delete" at bounding box center [393, 241] width 44 height 17
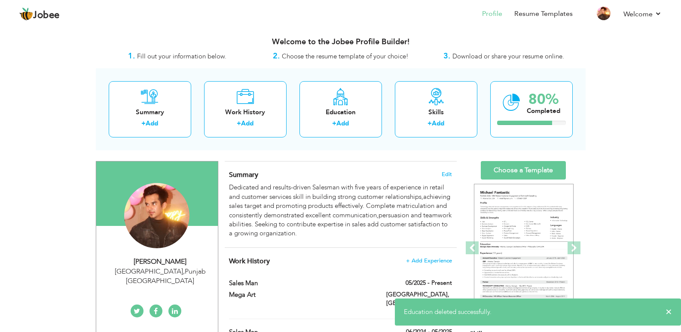
scroll to position [0, 0]
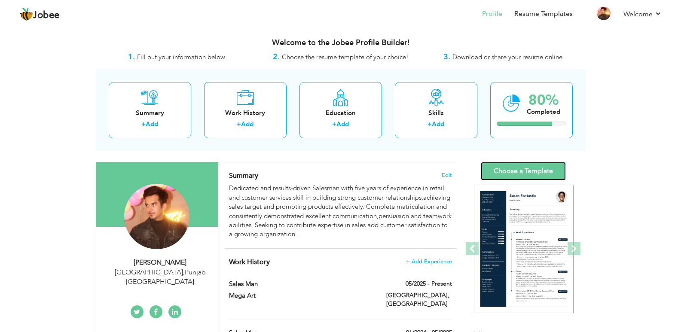
click at [524, 171] on link "Choose a Template" at bounding box center [523, 171] width 85 height 18
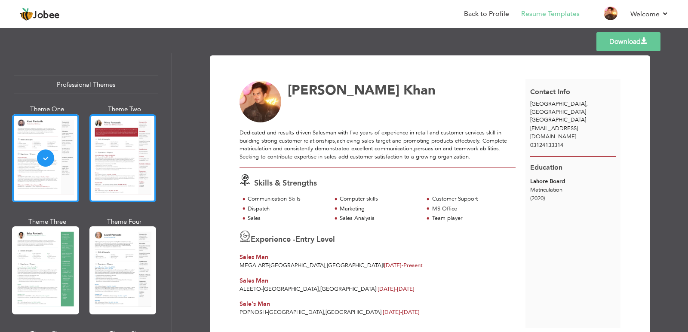
click at [145, 182] on div at bounding box center [122, 158] width 67 height 88
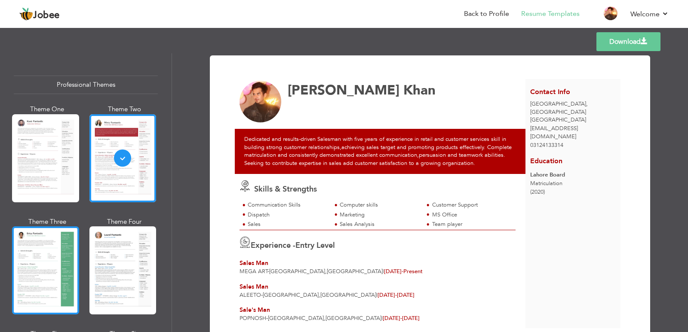
click at [74, 257] on div at bounding box center [45, 271] width 67 height 88
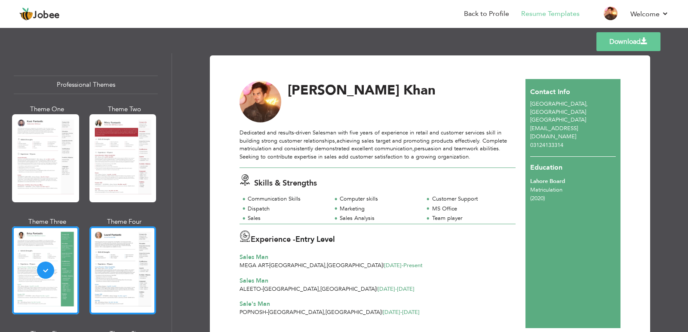
click at [141, 250] on div at bounding box center [122, 271] width 67 height 88
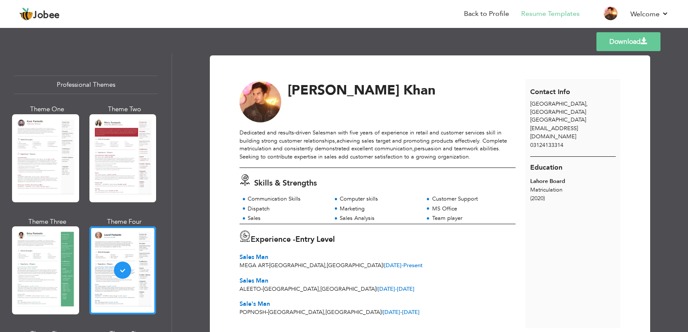
click at [634, 43] on link "Download" at bounding box center [628, 41] width 64 height 19
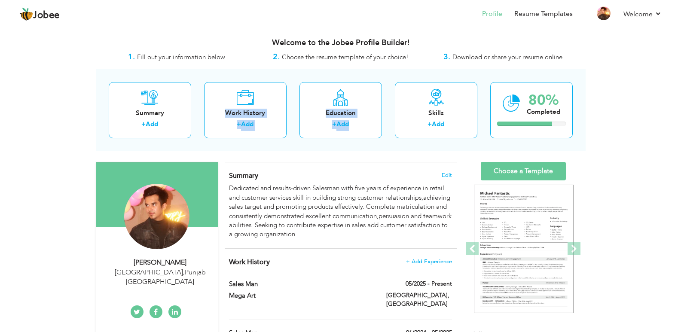
drag, startPoint x: 260, startPoint y: 108, endPoint x: 389, endPoint y: 174, distance: 145.2
click at [389, 174] on h4 "Summary Edit" at bounding box center [340, 176] width 223 height 9
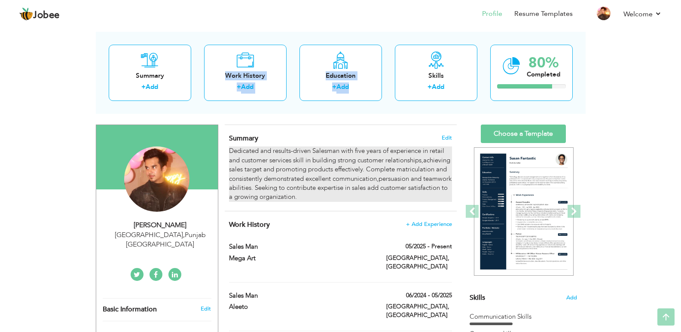
scroll to position [7, 0]
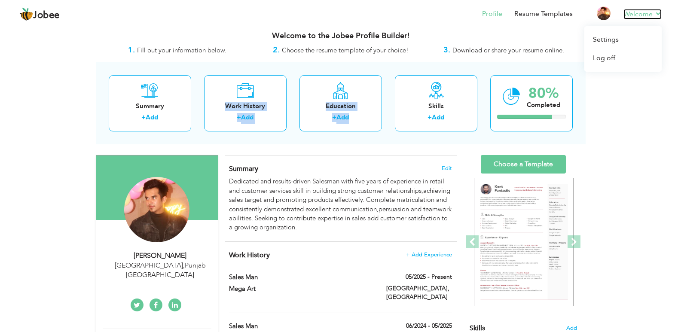
click at [650, 15] on link "Welcome" at bounding box center [643, 14] width 38 height 10
click at [619, 39] on link "Settings" at bounding box center [623, 40] width 77 height 18
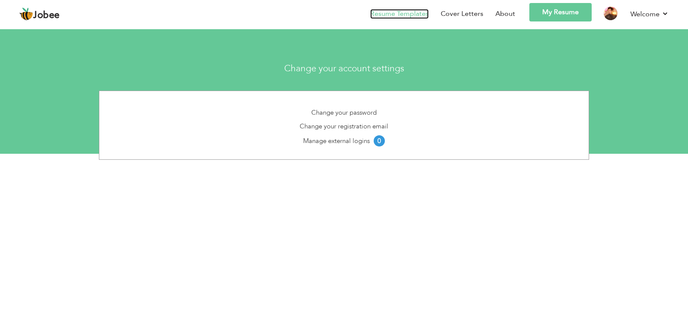
click at [399, 12] on link "Resume Templates" at bounding box center [399, 14] width 58 height 10
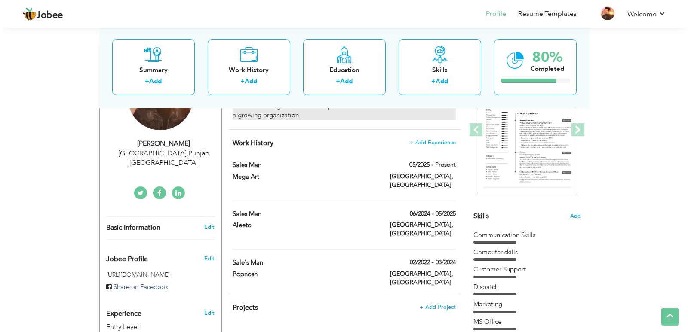
scroll to position [130, 0]
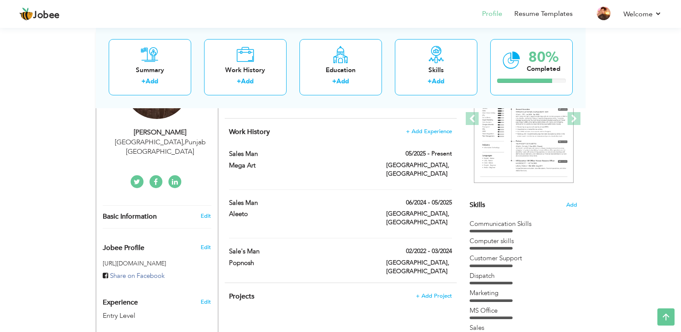
click at [200, 206] on div "Basic Information Edit" at bounding box center [157, 217] width 122 height 22
type input "[PERSON_NAME]"
type input "Khan"
type input "03124133314"
select select "number:166"
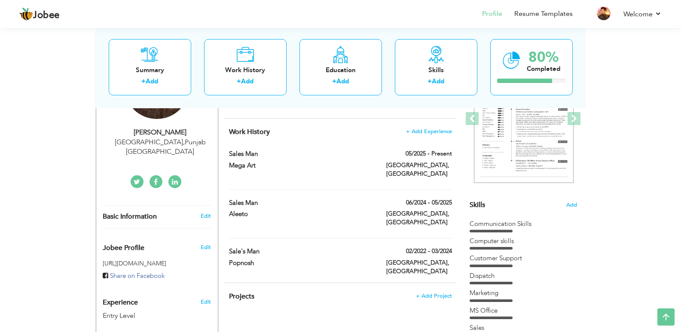
type input "[GEOGRAPHIC_DATA]"
select select "number:1"
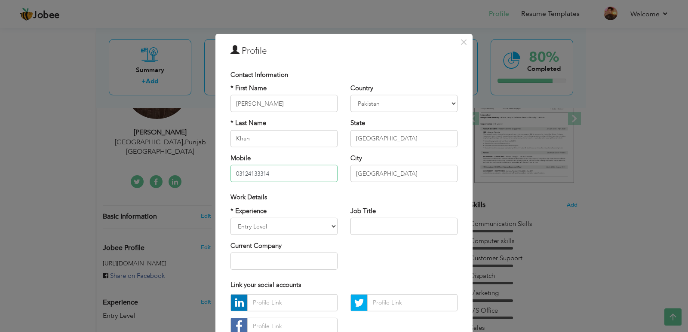
drag, startPoint x: 290, startPoint y: 177, endPoint x: 196, endPoint y: 160, distance: 95.6
click at [196, 160] on div "× Profile Contact Information * First Name [PERSON_NAME] * Last Name" at bounding box center [344, 166] width 688 height 332
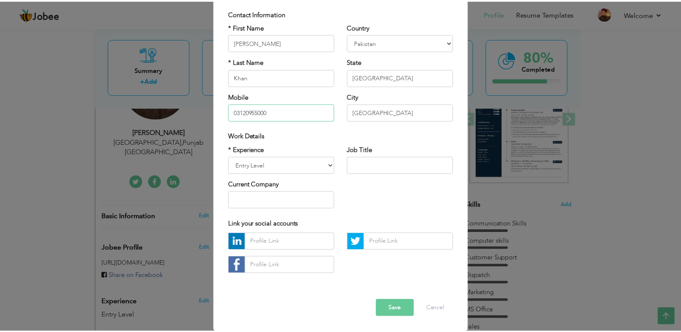
scroll to position [61, 0]
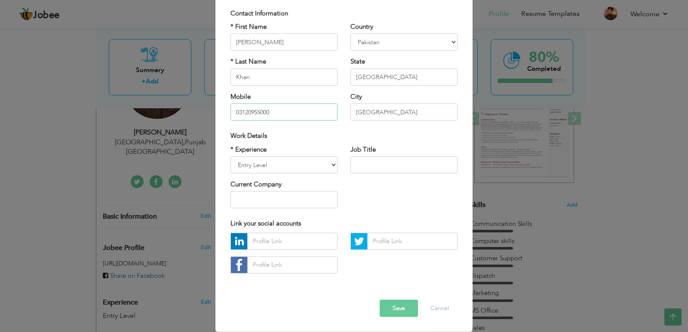
type input "03120955000"
click at [302, 168] on select "Entry Level Less than 1 Year 1 Year 2 Years 3 Years 4 Years 5 Years 6 Years 7 Y…" at bounding box center [283, 165] width 107 height 17
select select "number:7"
click at [230, 157] on select "Entry Level Less than 1 Year 1 Year 2 Years 3 Years 4 Years 5 Years 6 Years 7 Y…" at bounding box center [283, 165] width 107 height 17
click at [393, 313] on button "Save" at bounding box center [399, 308] width 38 height 17
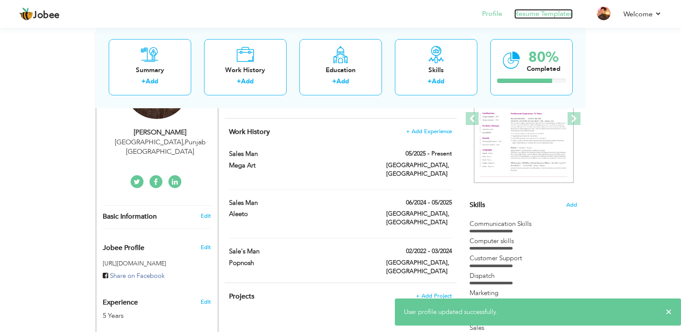
click at [540, 14] on link "Resume Templates" at bounding box center [544, 14] width 58 height 10
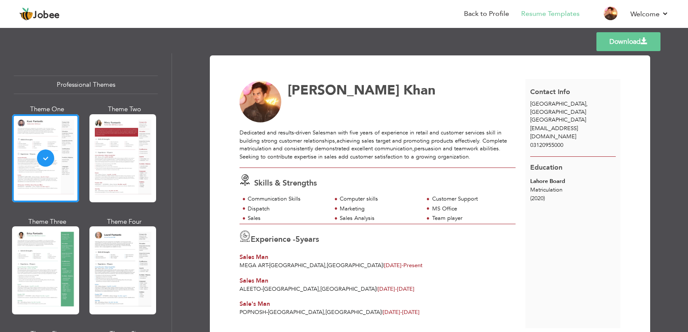
click at [600, 41] on link "Download" at bounding box center [628, 41] width 64 height 19
